Goal: Find specific page/section: Find specific page/section

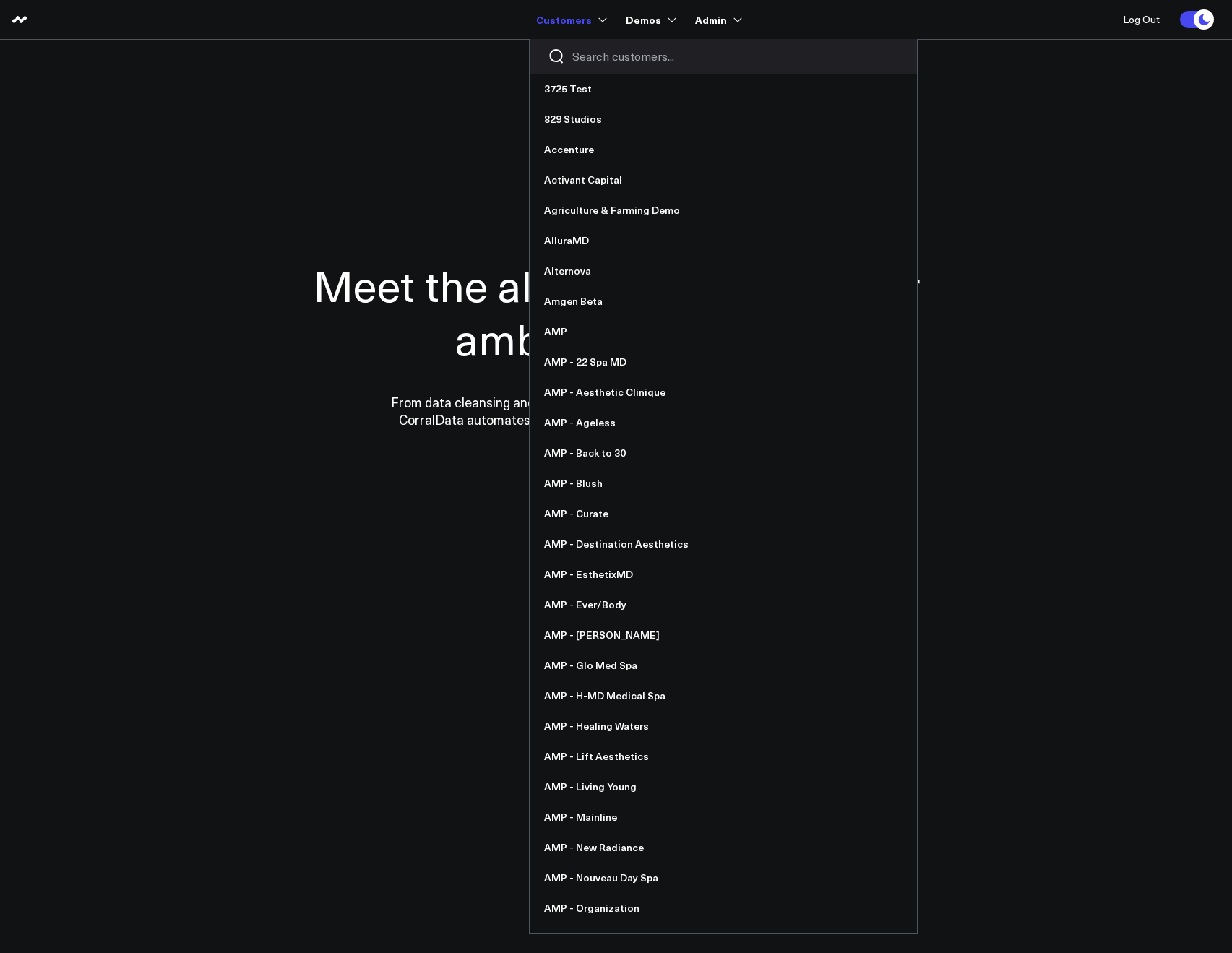
click at [590, 52] on input "Search customers input" at bounding box center [735, 56] width 327 height 16
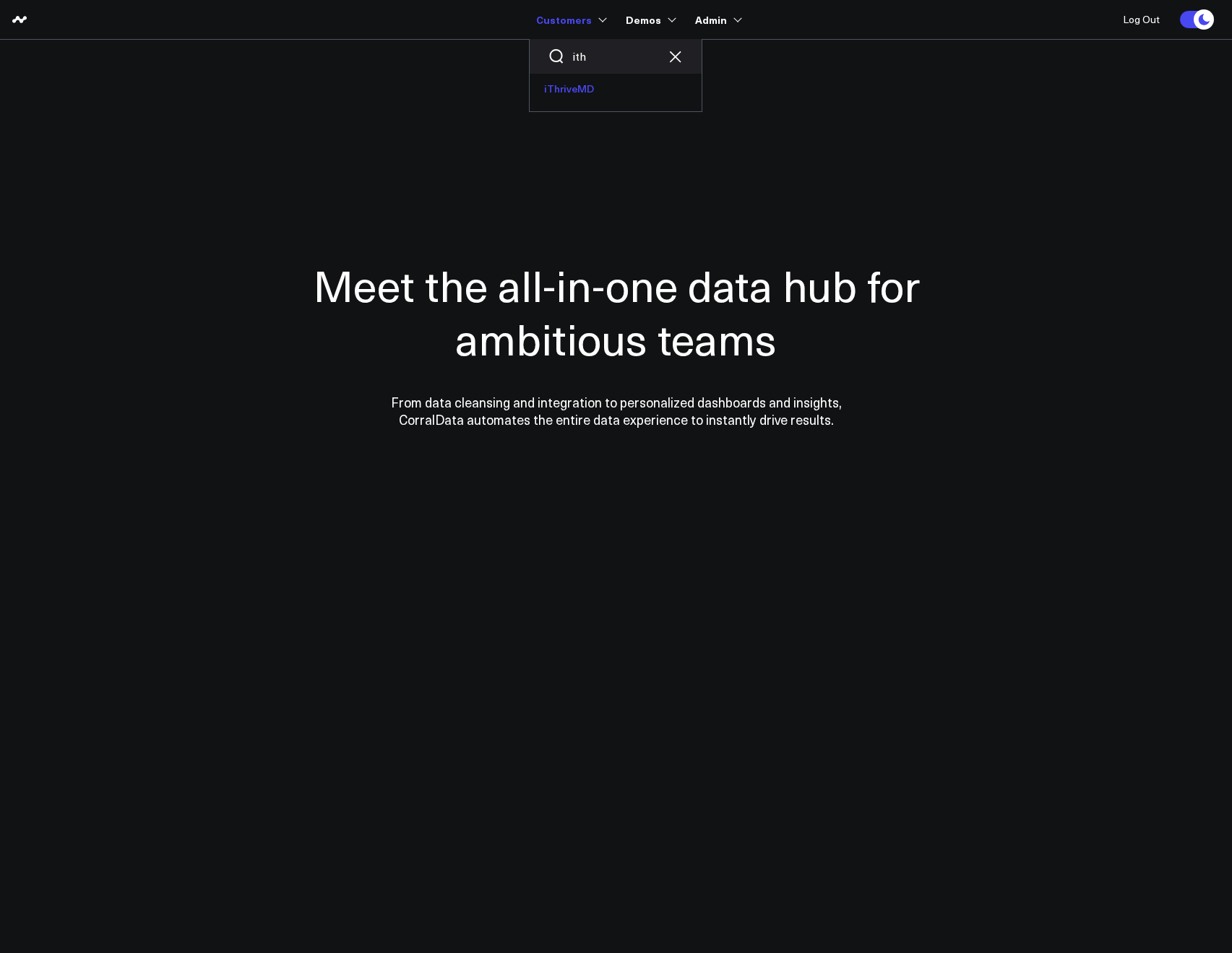
type input "ith"
click at [589, 92] on link "iThriveMD" at bounding box center [615, 89] width 172 height 30
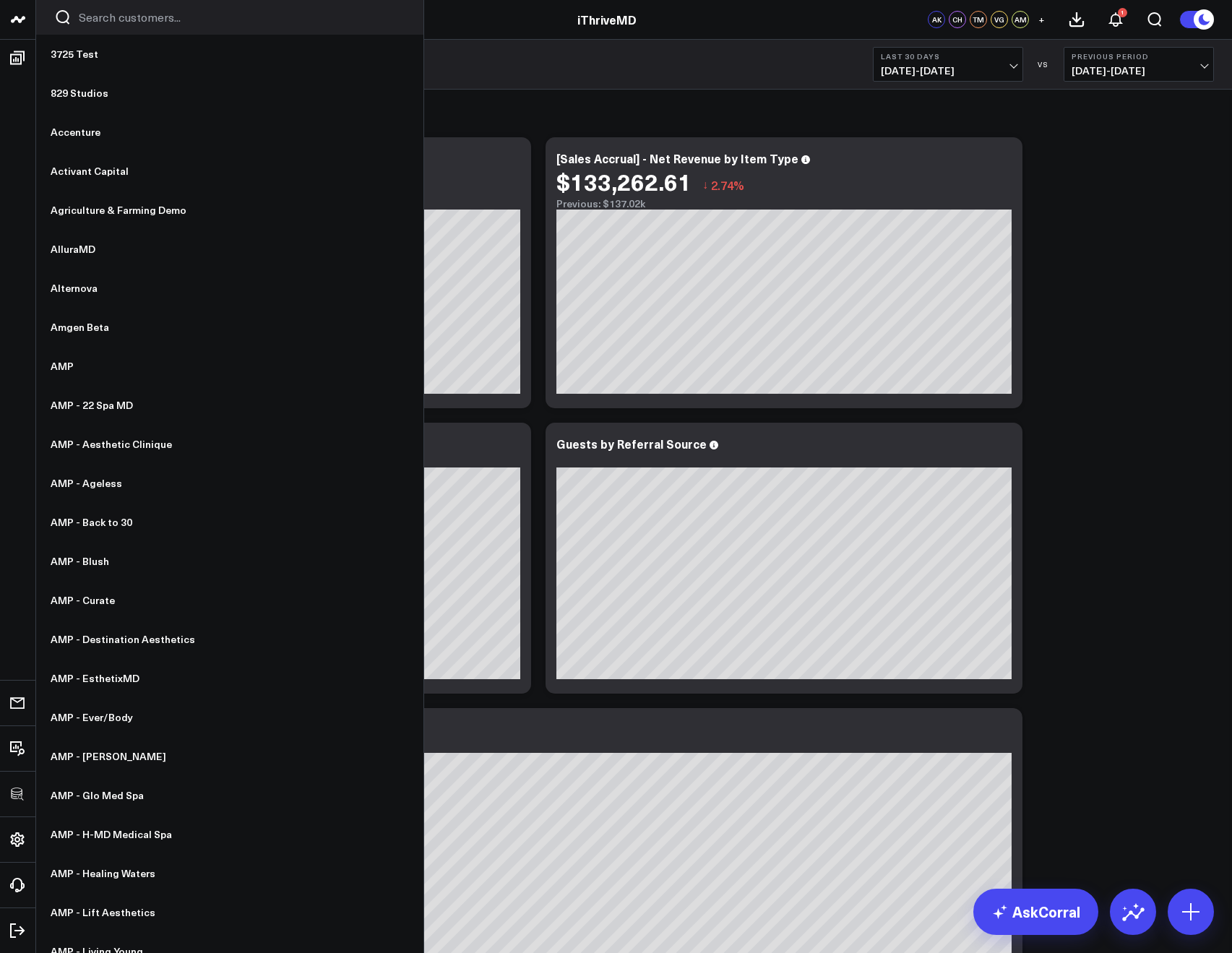
click at [85, 25] on input "Search customers input" at bounding box center [242, 17] width 327 height 16
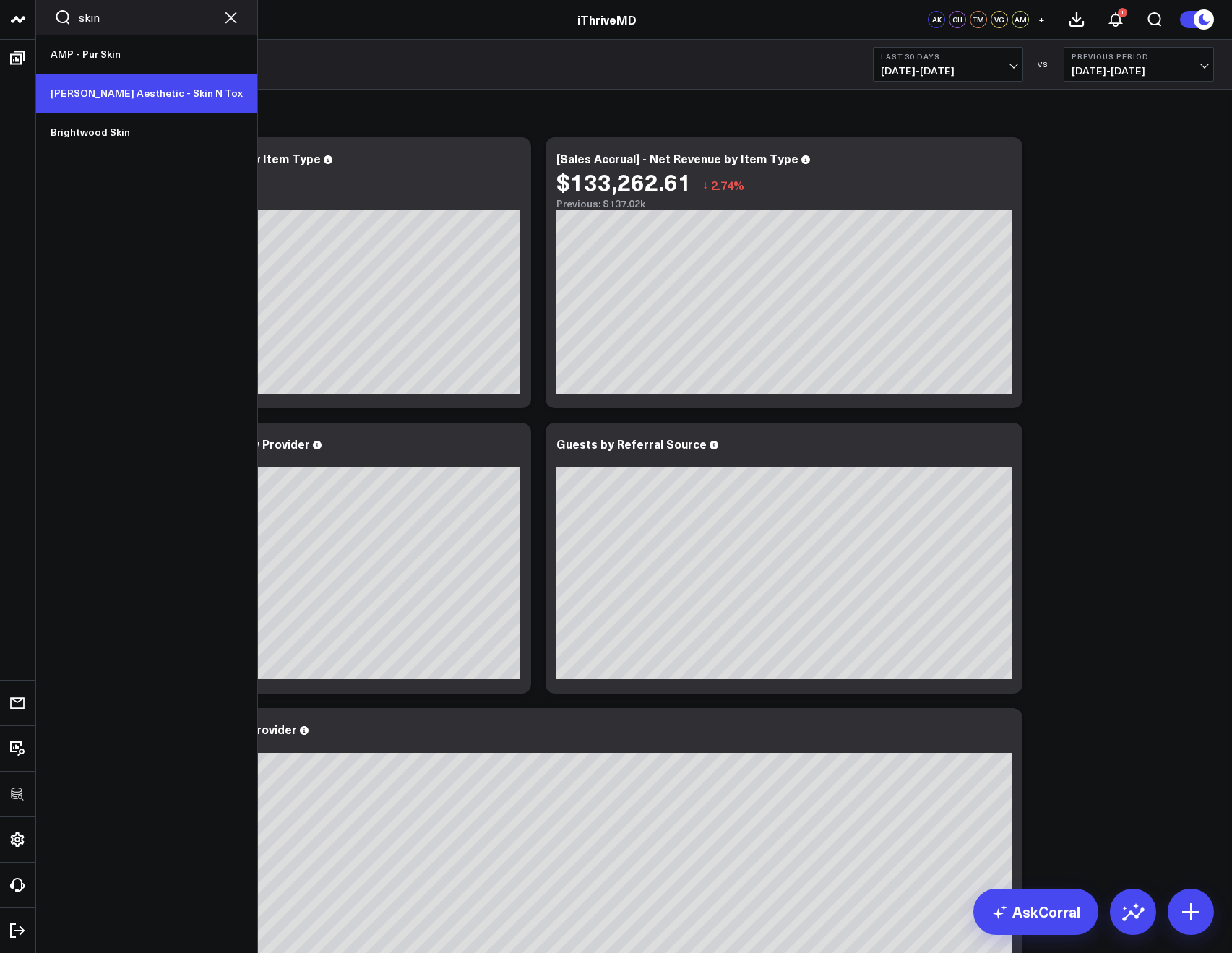
type input "skin"
click at [92, 87] on link "Annie Aesthetic - Skin N Tox" at bounding box center [146, 93] width 221 height 39
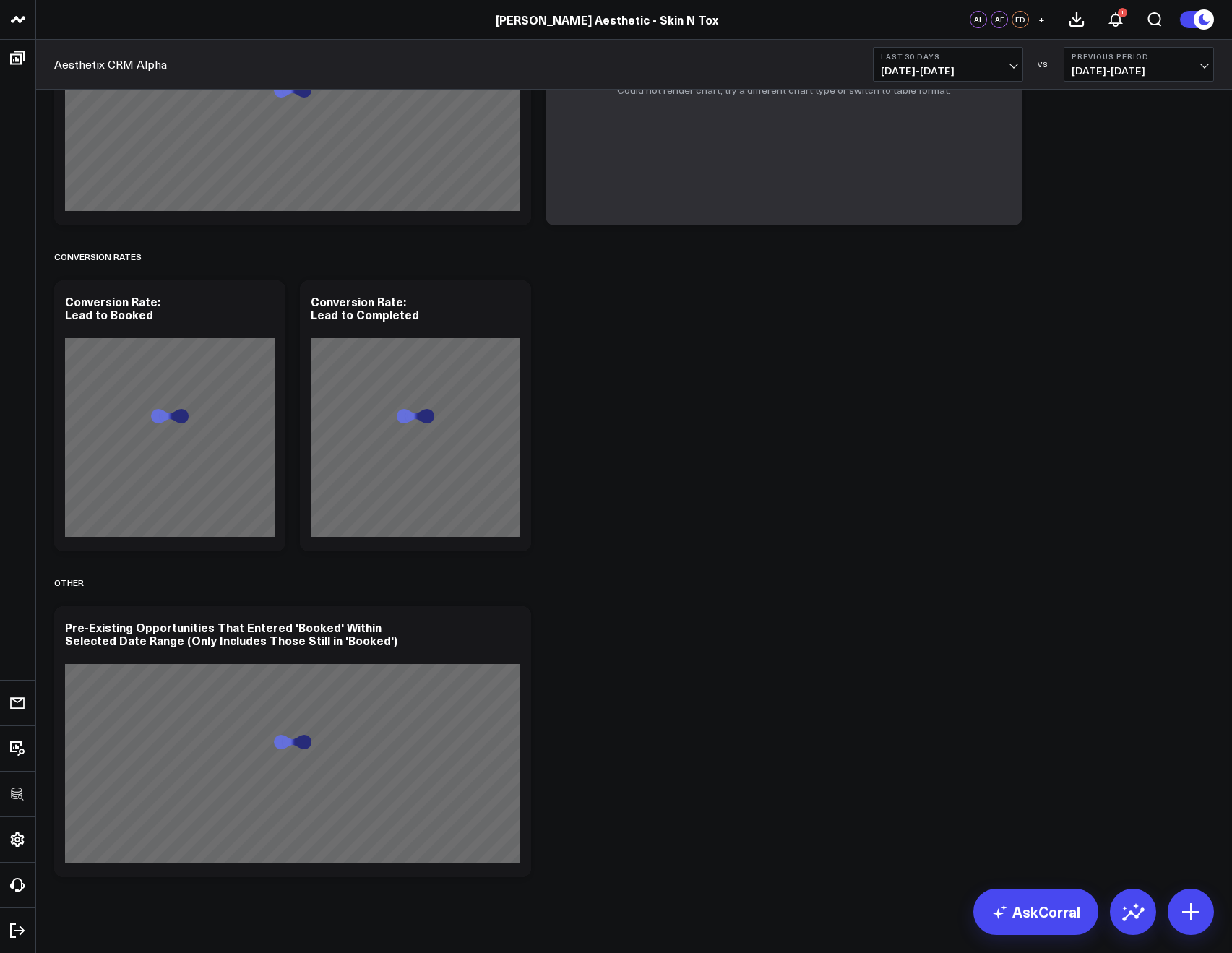
scroll to position [1126, 0]
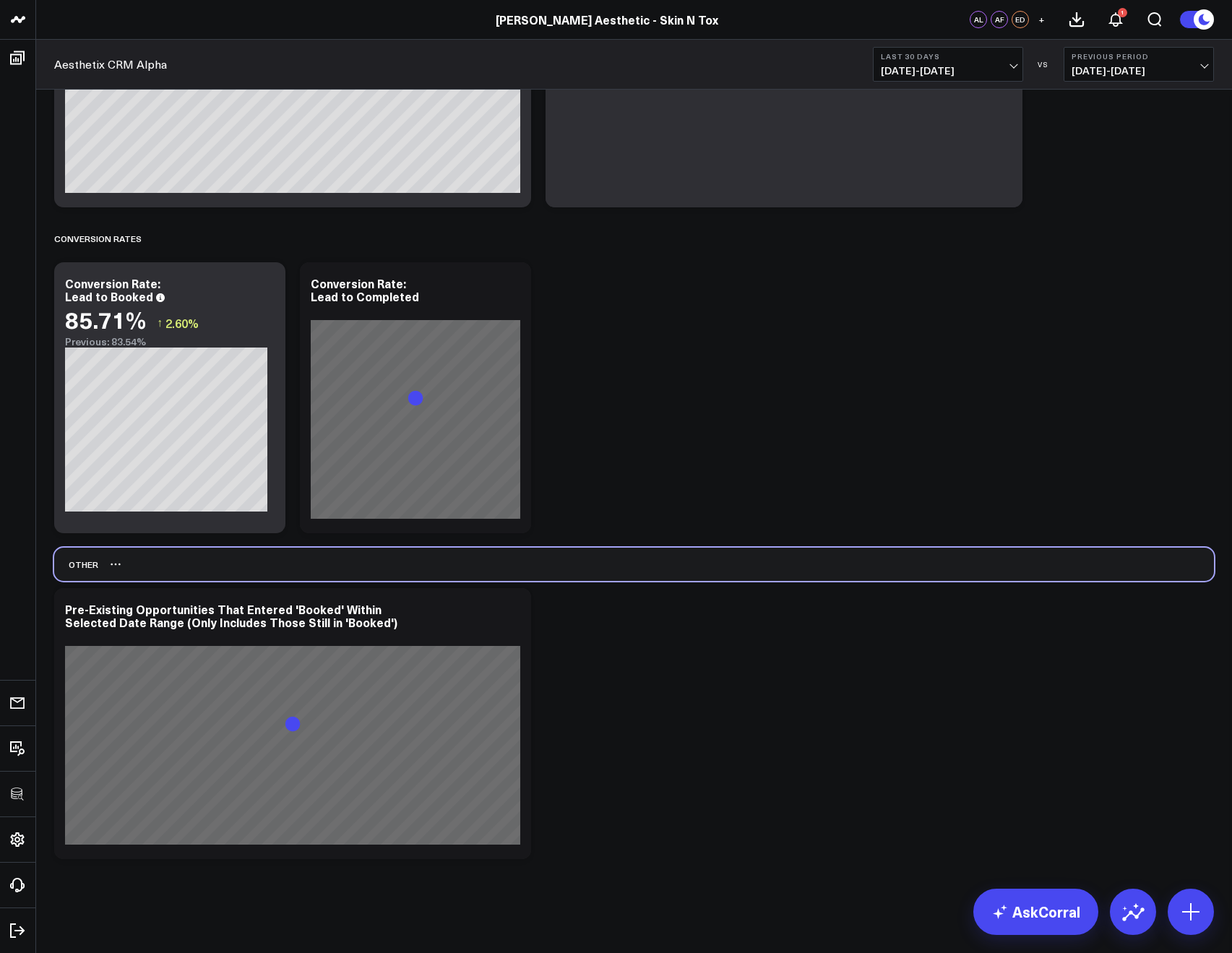
click at [1087, 580] on div "Other" at bounding box center [634, 564] width 1160 height 33
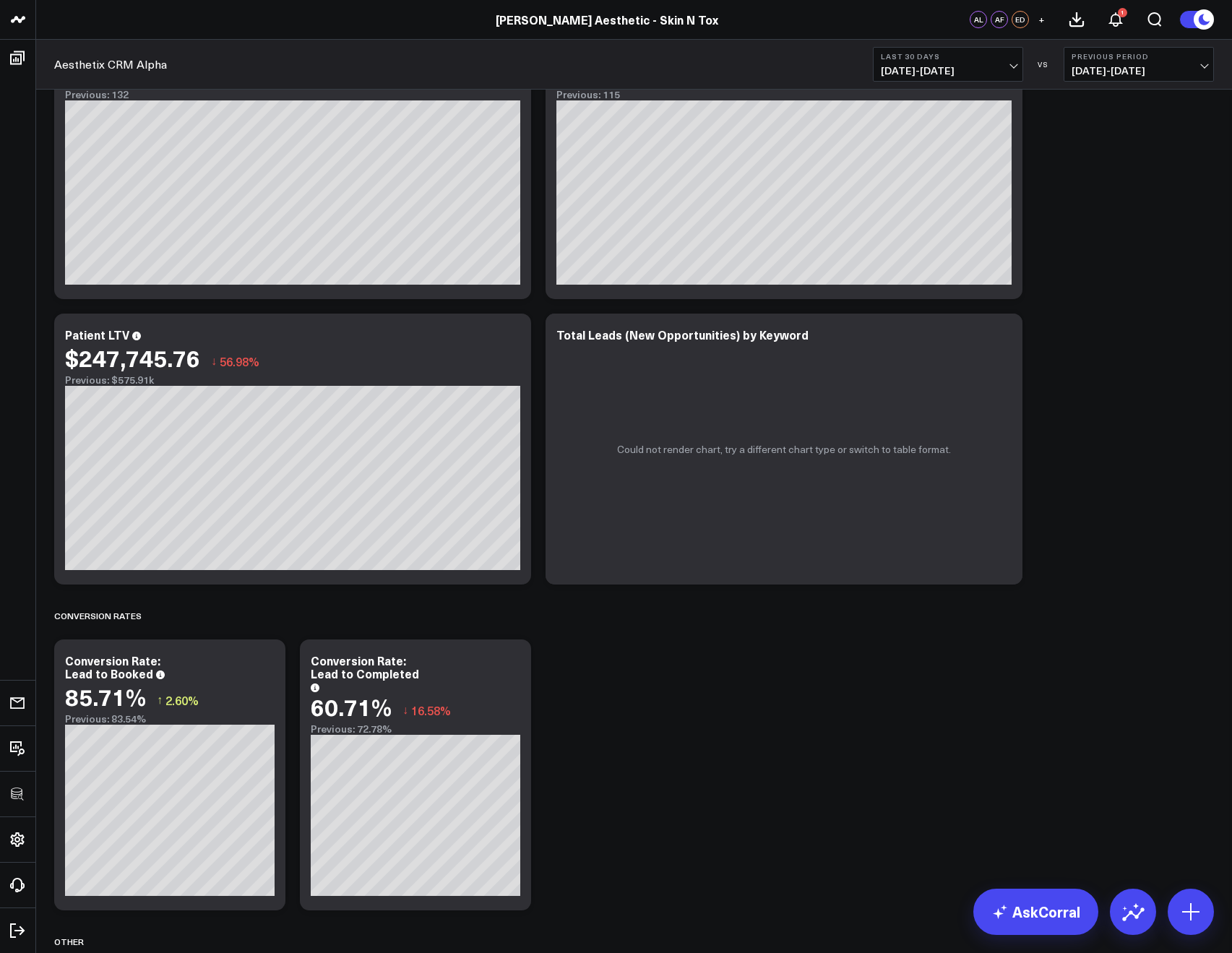
scroll to position [1068, 0]
